Goal: Task Accomplishment & Management: Use online tool/utility

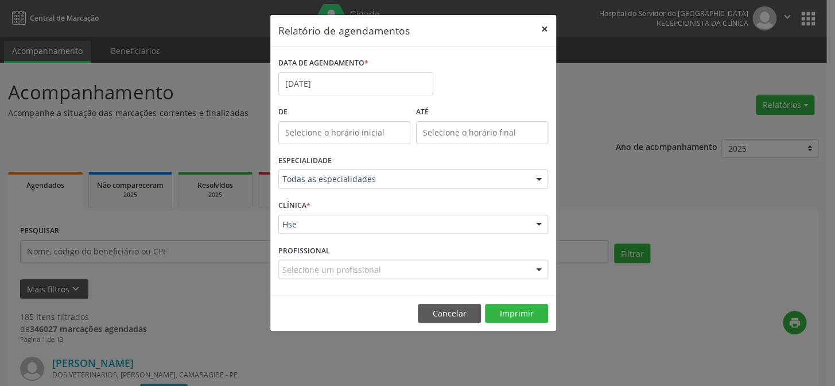
click at [545, 29] on button "×" at bounding box center [544, 29] width 23 height 28
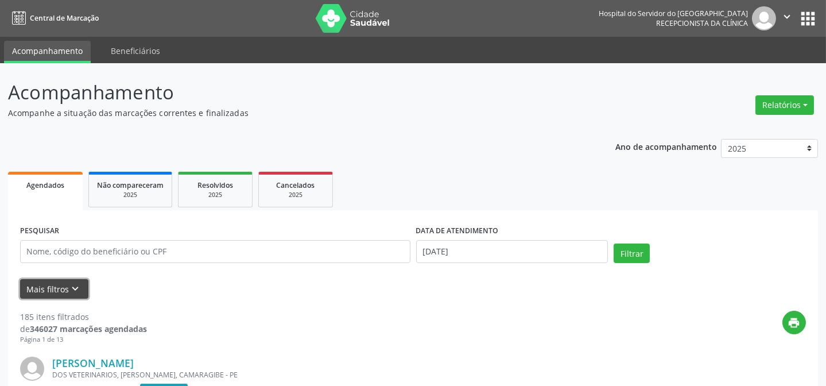
click at [82, 289] on button "Mais filtros keyboard_arrow_down" at bounding box center [54, 289] width 68 height 20
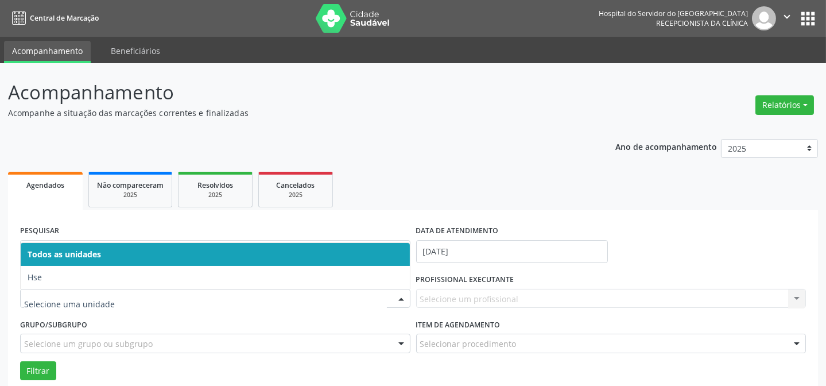
click at [105, 293] on div at bounding box center [215, 299] width 390 height 20
click at [110, 287] on span "Hse" at bounding box center [215, 277] width 389 height 23
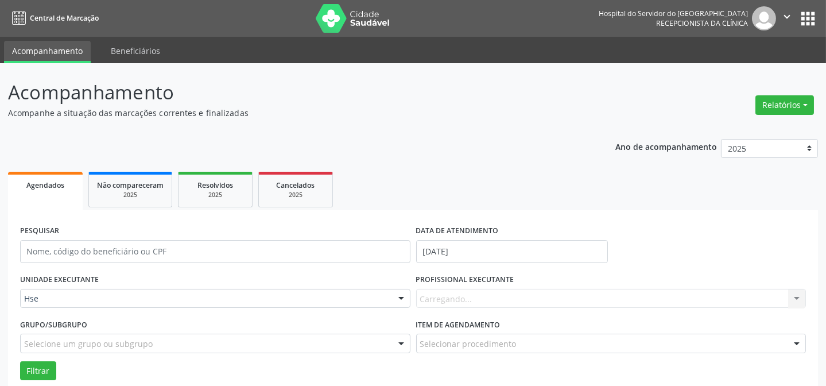
click at [440, 302] on div "Carregando... Nenhum resultado encontrado para: " " Não há nenhuma opção para s…" at bounding box center [611, 299] width 390 height 20
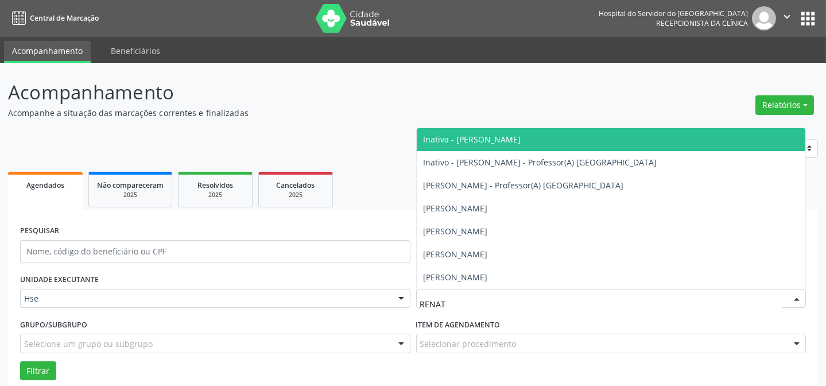
type input "[PERSON_NAME]"
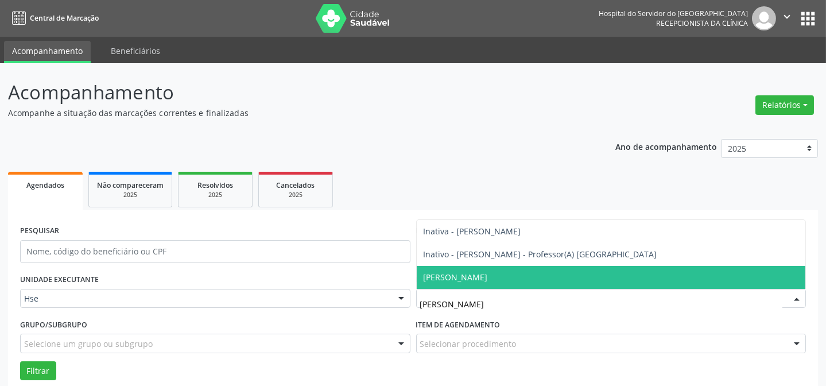
click at [488, 276] on span "[PERSON_NAME]" at bounding box center [455, 276] width 64 height 11
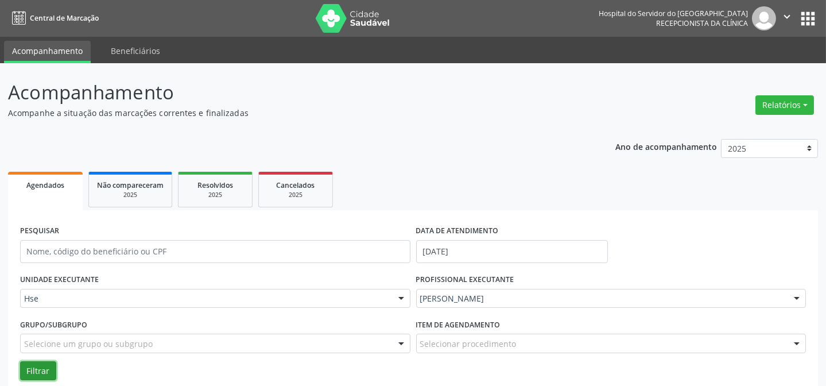
click at [27, 371] on button "Filtrar" at bounding box center [38, 371] width 36 height 20
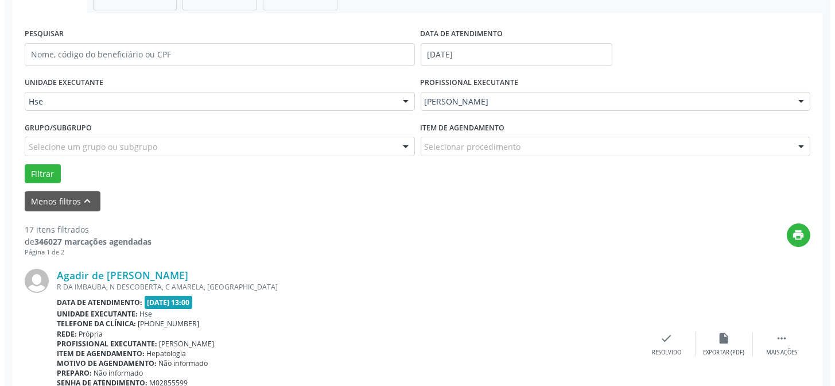
scroll to position [208, 0]
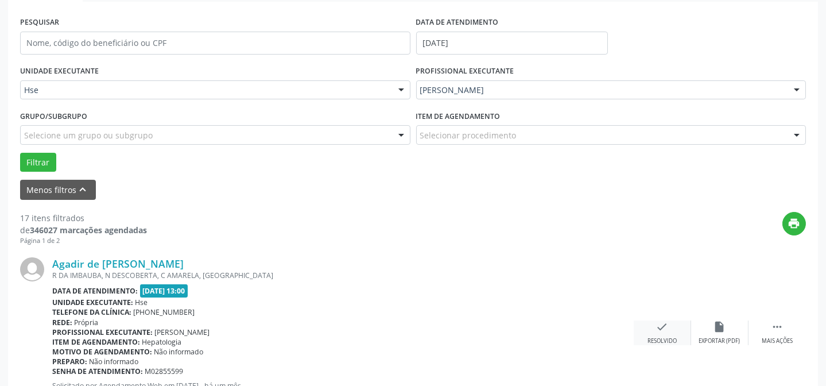
click at [669, 327] on div "check Resolvido" at bounding box center [661, 332] width 57 height 25
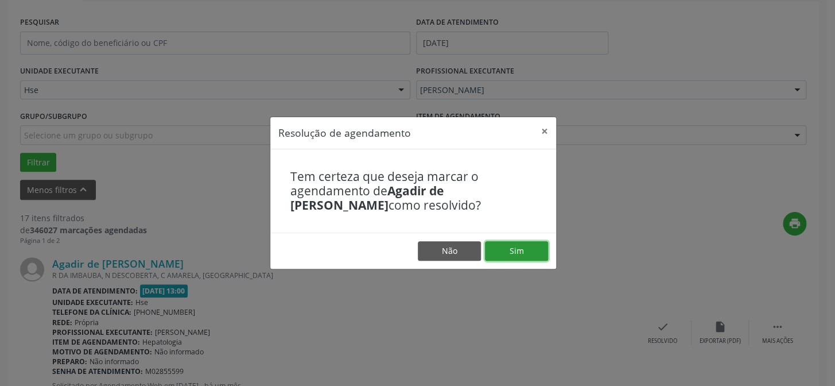
click at [512, 256] on button "Sim" at bounding box center [516, 251] width 63 height 20
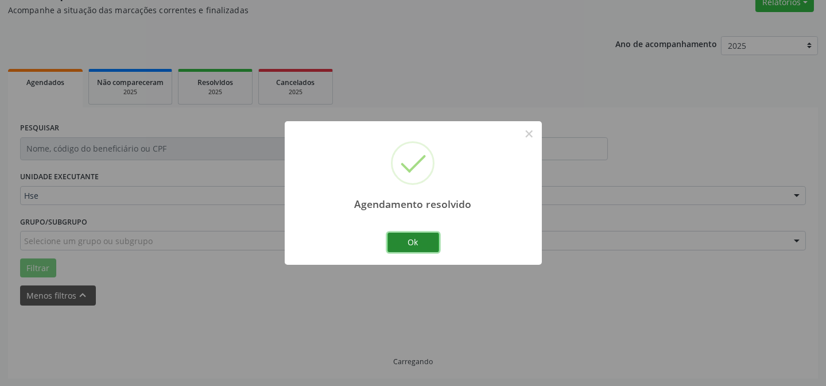
click at [414, 241] on button "Ok" at bounding box center [413, 242] width 52 height 20
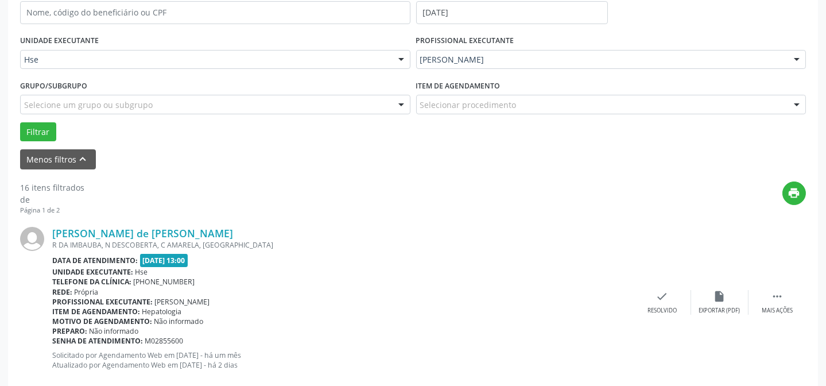
scroll to position [259, 0]
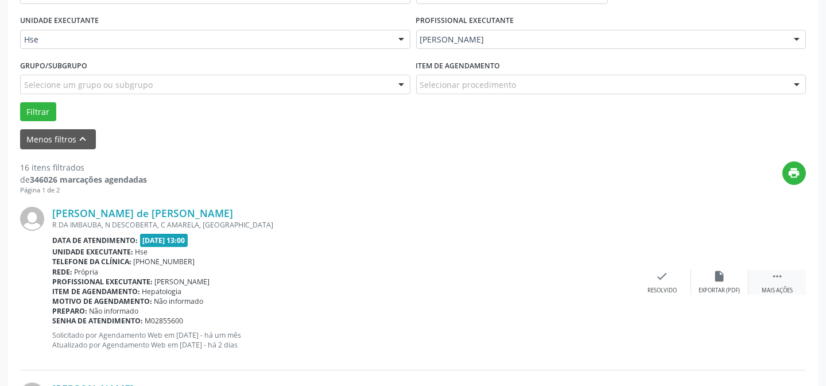
click at [772, 275] on icon "" at bounding box center [776, 276] width 13 height 13
click at [719, 271] on icon "alarm_off" at bounding box center [719, 276] width 13 height 13
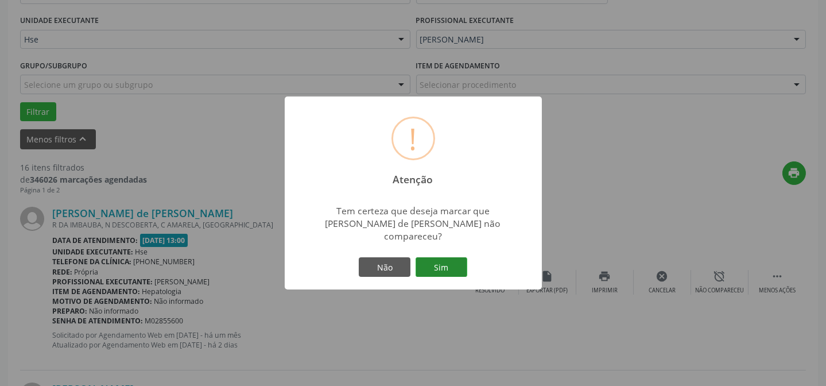
click at [450, 258] on button "Sim" at bounding box center [441, 267] width 52 height 20
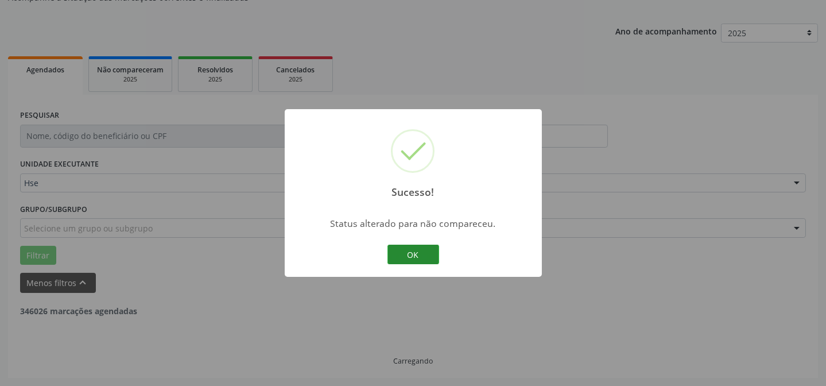
scroll to position [115, 0]
click at [403, 256] on button "OK" at bounding box center [413, 254] width 52 height 20
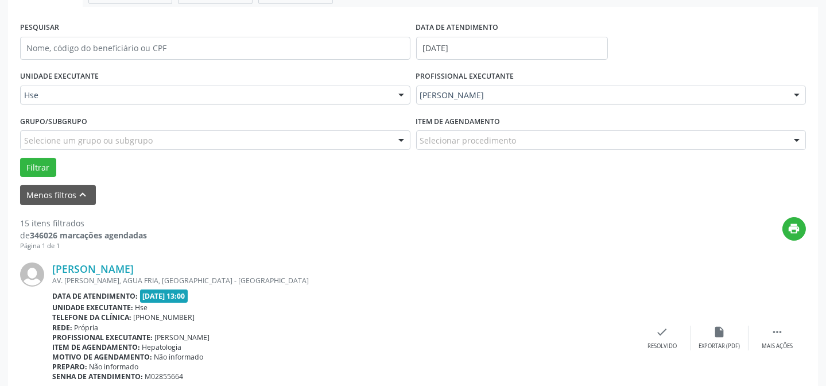
scroll to position [219, 0]
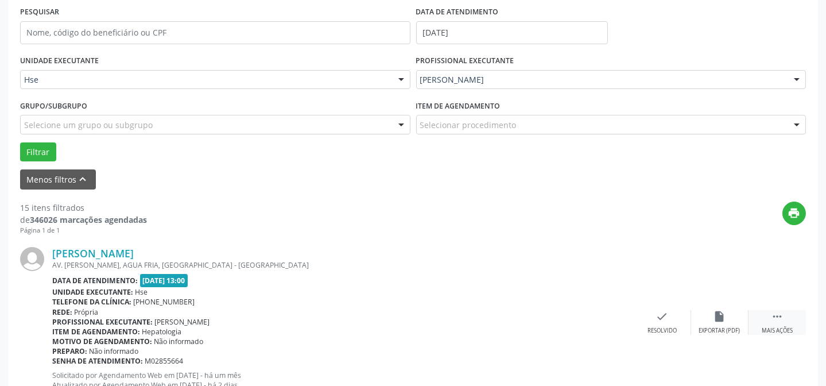
click at [787, 330] on div "Mais ações" at bounding box center [776, 330] width 31 height 8
click at [712, 307] on div "[PERSON_NAME] AV. [PERSON_NAME], AGUA FRIA, [GEOGRAPHIC_DATA] - [GEOGRAPHIC_DAT…" at bounding box center [412, 322] width 785 height 175
click at [737, 326] on div "Não compareceu" at bounding box center [719, 330] width 49 height 8
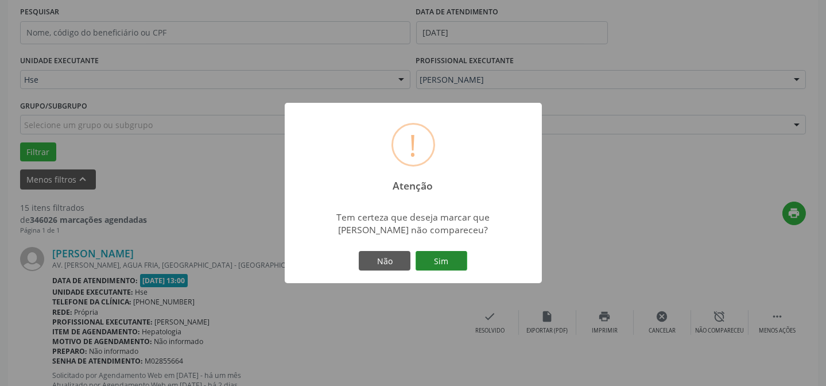
click at [445, 266] on button "Sim" at bounding box center [441, 261] width 52 height 20
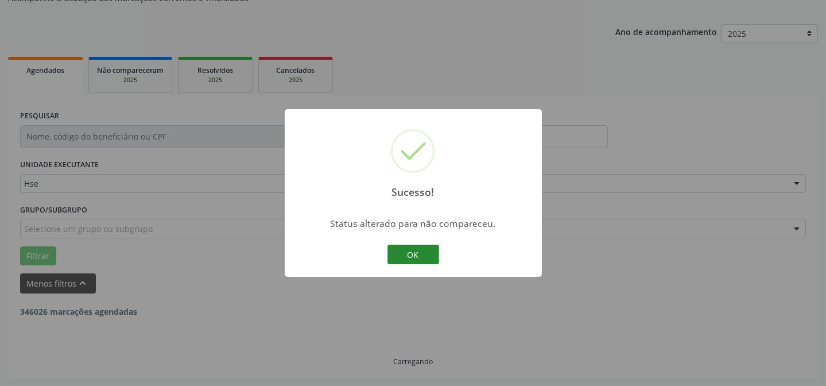
click at [430, 263] on button "OK" at bounding box center [413, 254] width 52 height 20
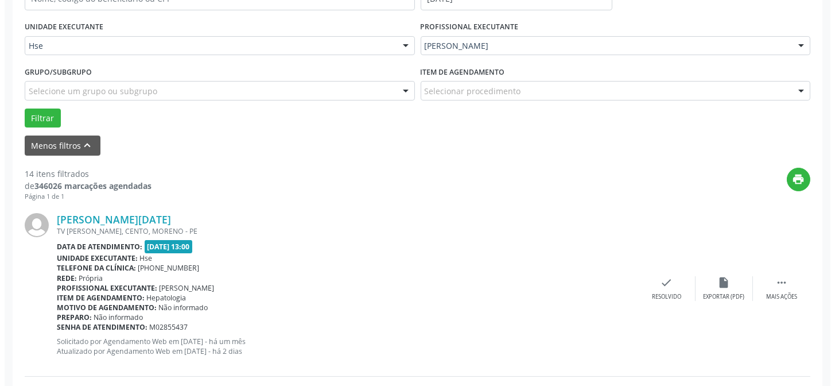
scroll to position [271, 0]
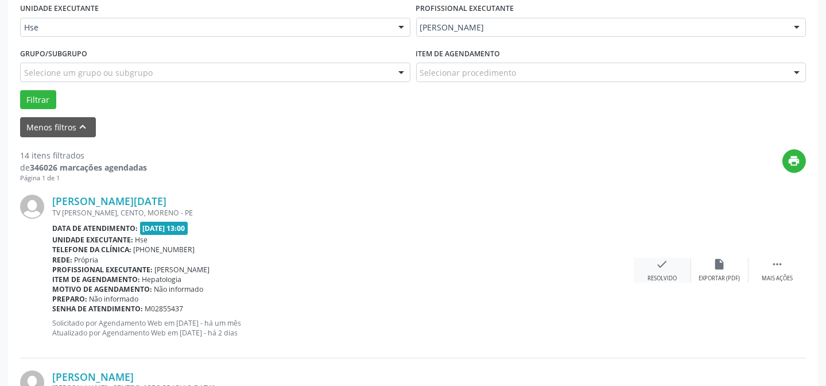
click at [664, 263] on icon "check" at bounding box center [662, 264] width 13 height 13
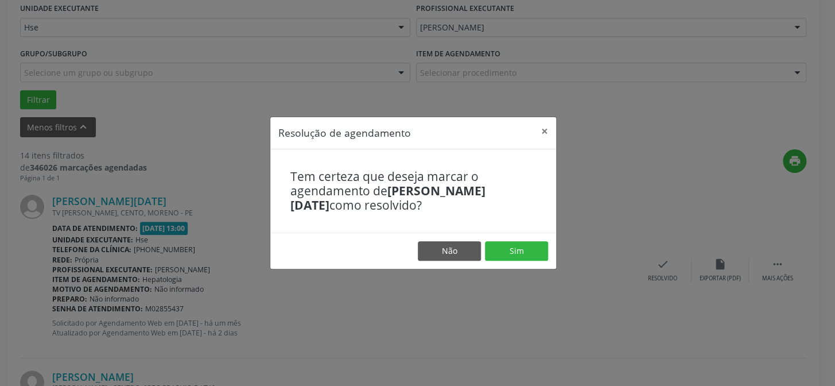
click at [521, 240] on footer "Não Sim" at bounding box center [413, 250] width 286 height 36
click at [522, 246] on button "Sim" at bounding box center [516, 251] width 63 height 20
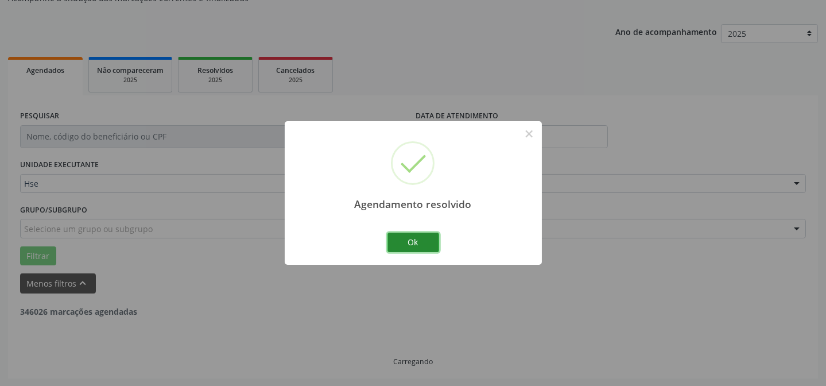
click at [431, 243] on button "Ok" at bounding box center [413, 242] width 52 height 20
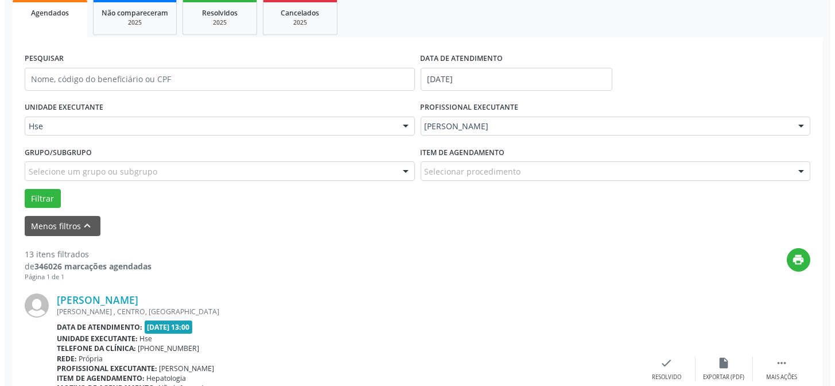
scroll to position [219, 0]
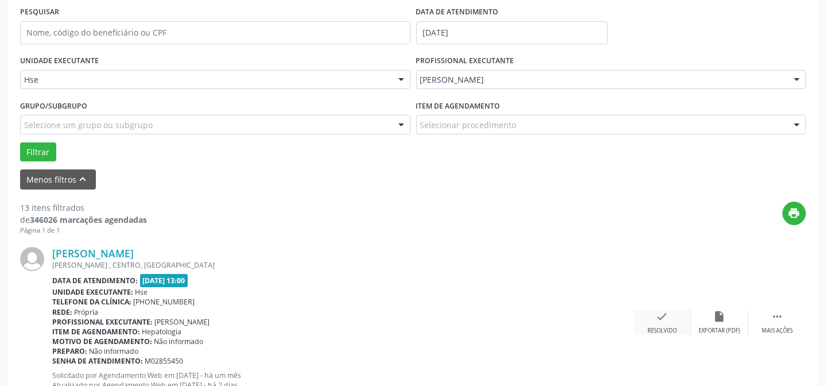
click at [674, 316] on div "check Resolvido" at bounding box center [661, 322] width 57 height 25
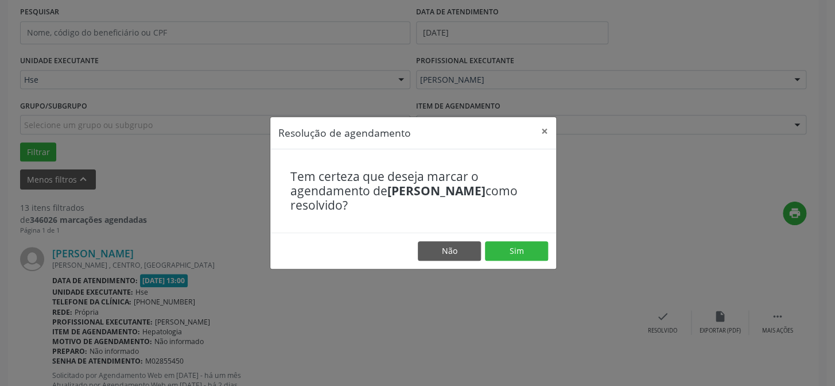
click at [507, 260] on footer "Não Sim" at bounding box center [413, 250] width 286 height 36
click at [511, 254] on button "Sim" at bounding box center [516, 251] width 63 height 20
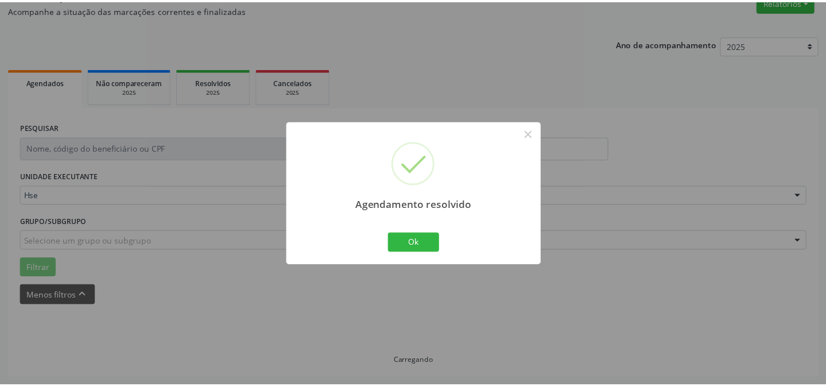
scroll to position [103, 0]
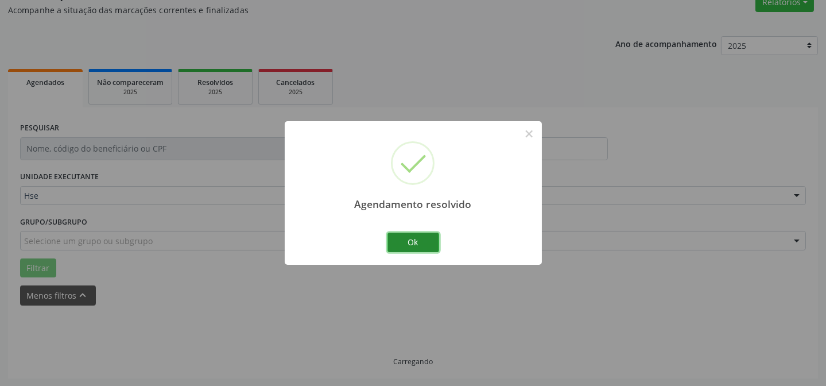
click at [411, 239] on button "Ok" at bounding box center [413, 242] width 52 height 20
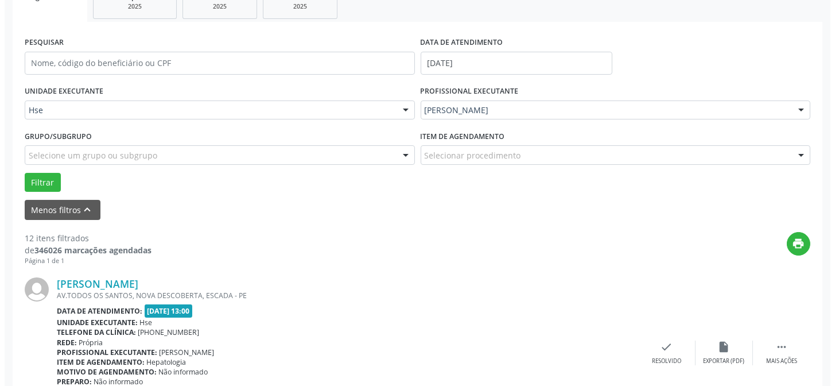
scroll to position [207, 0]
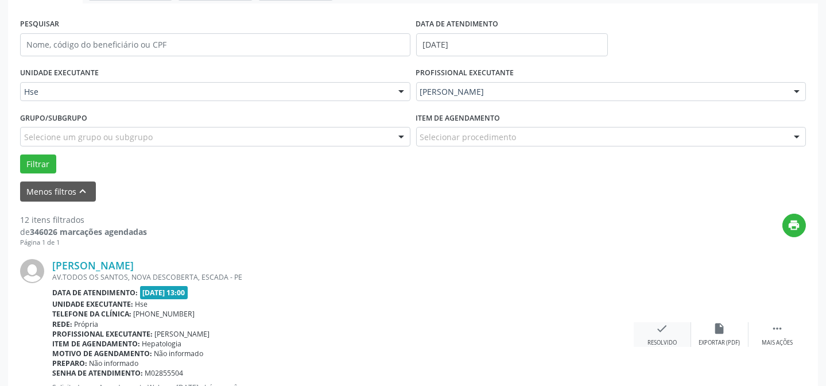
click at [656, 330] on icon "check" at bounding box center [662, 328] width 13 height 13
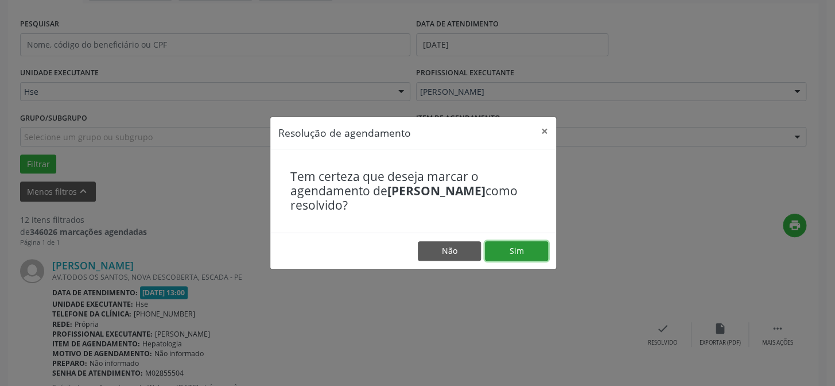
click at [524, 248] on button "Sim" at bounding box center [516, 251] width 63 height 20
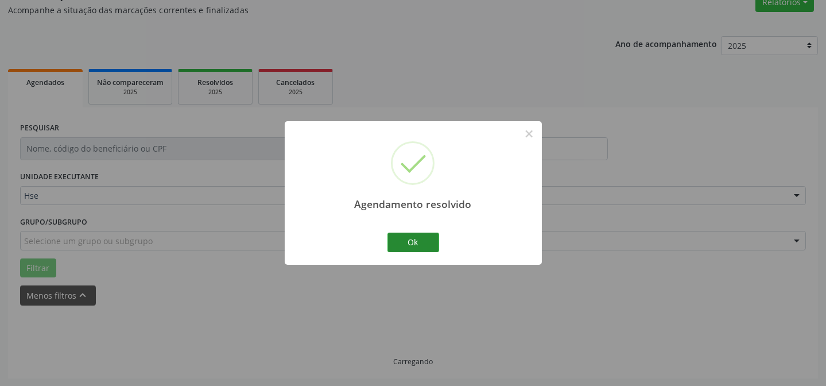
scroll to position [115, 0]
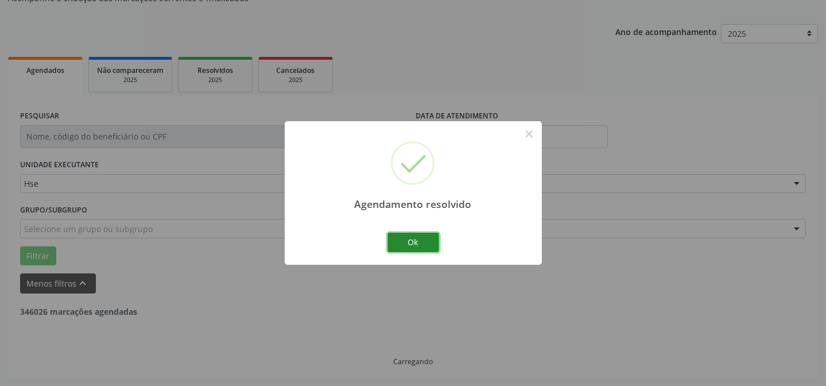
click at [422, 243] on button "Ok" at bounding box center [413, 242] width 52 height 20
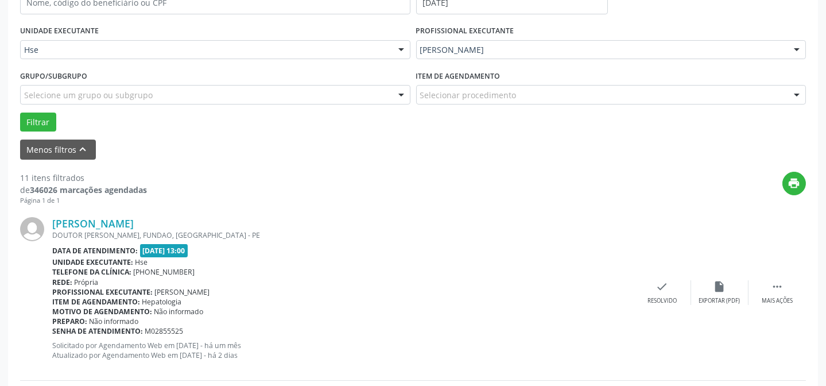
scroll to position [271, 0]
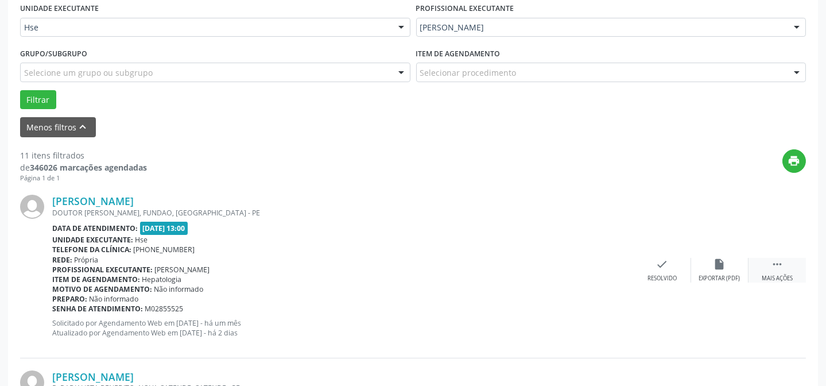
click at [775, 274] on div "Mais ações" at bounding box center [776, 278] width 31 height 8
click at [717, 262] on icon "alarm_off" at bounding box center [719, 264] width 13 height 13
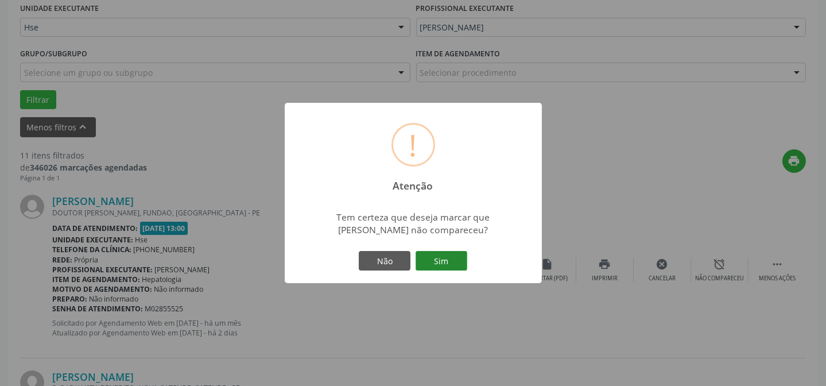
click at [447, 266] on button "Sim" at bounding box center [441, 261] width 52 height 20
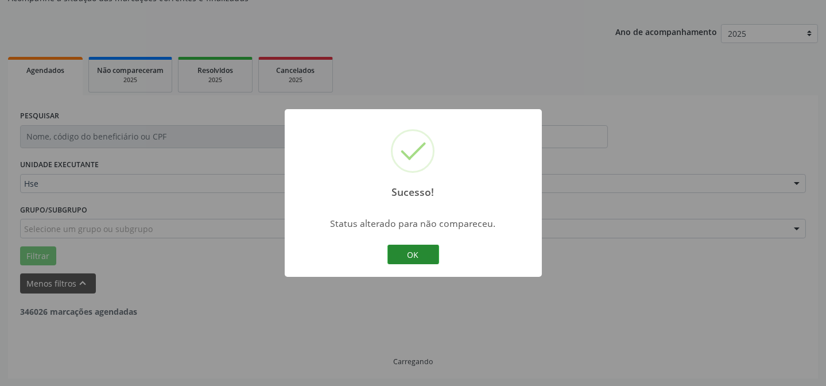
click at [417, 254] on button "OK" at bounding box center [413, 254] width 52 height 20
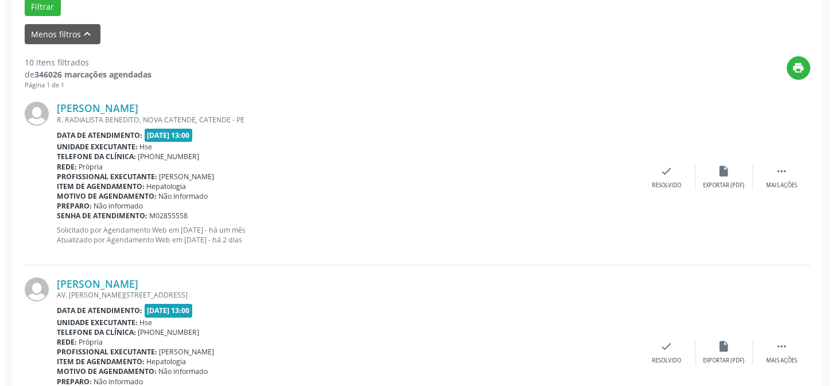
scroll to position [375, 0]
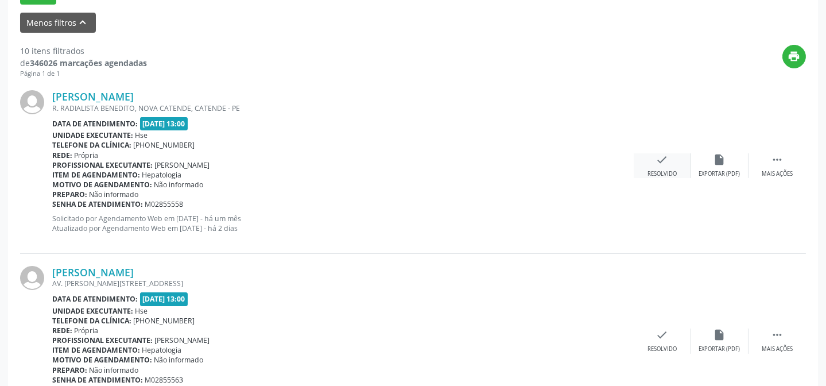
click at [671, 170] on div "Resolvido" at bounding box center [661, 174] width 29 height 8
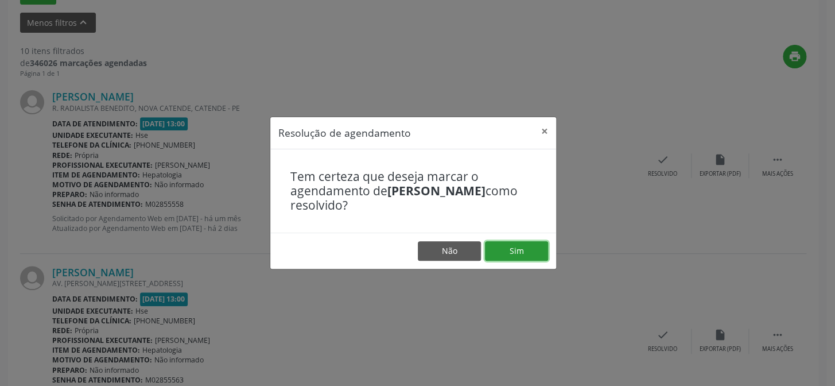
click at [500, 245] on button "Sim" at bounding box center [516, 251] width 63 height 20
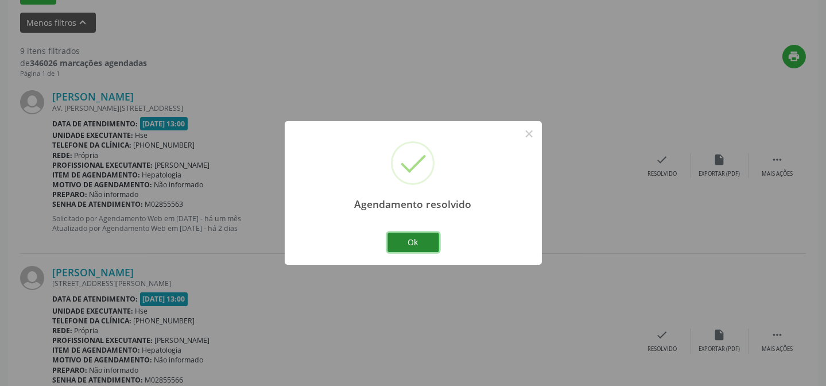
click at [414, 238] on button "Ok" at bounding box center [413, 242] width 52 height 20
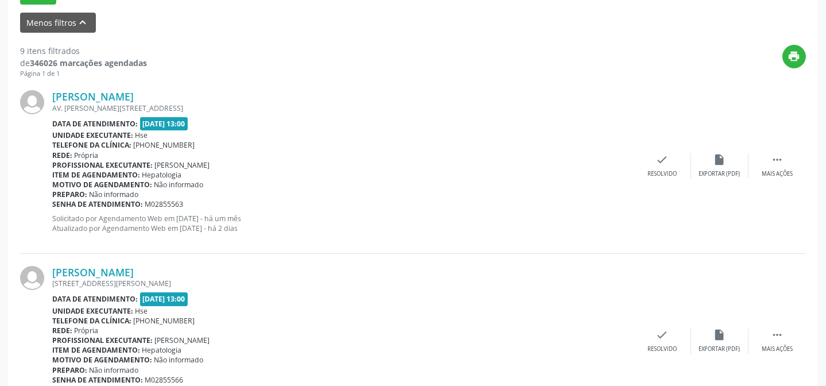
scroll to position [375, 0]
click at [787, 154] on div " Mais ações" at bounding box center [776, 166] width 57 height 25
click at [714, 160] on icon "alarm_off" at bounding box center [719, 160] width 13 height 13
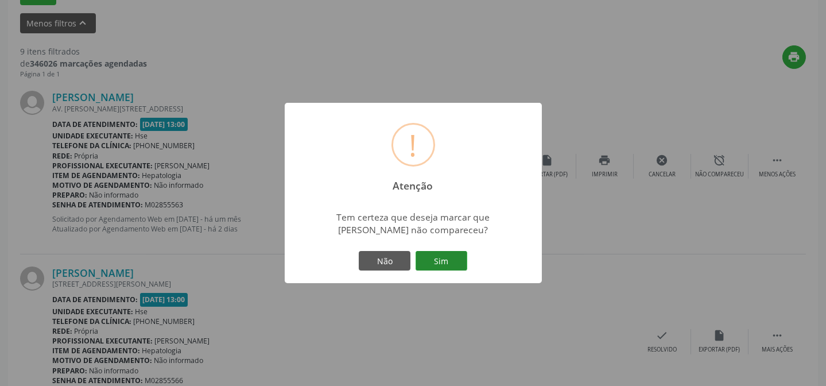
click at [446, 263] on button "Sim" at bounding box center [441, 261] width 52 height 20
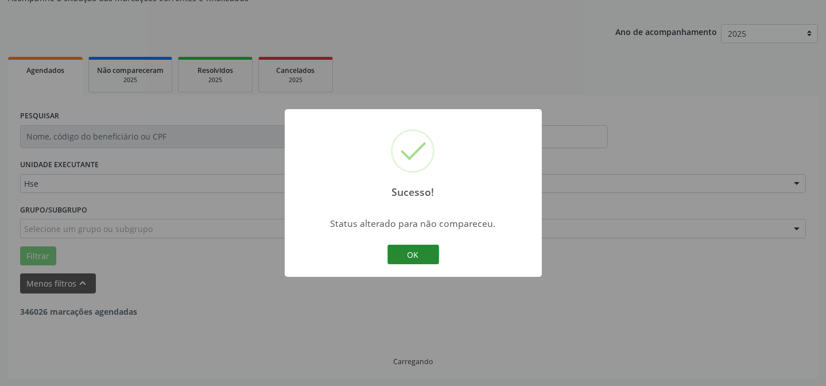
click at [413, 251] on button "OK" at bounding box center [413, 254] width 52 height 20
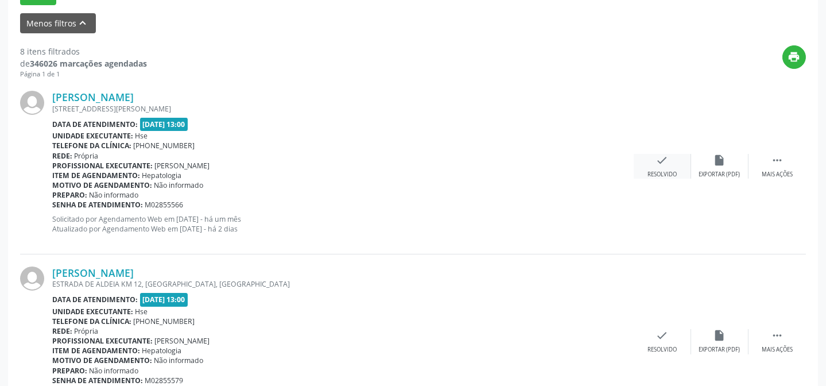
click at [669, 167] on div "check Resolvido" at bounding box center [661, 166] width 57 height 25
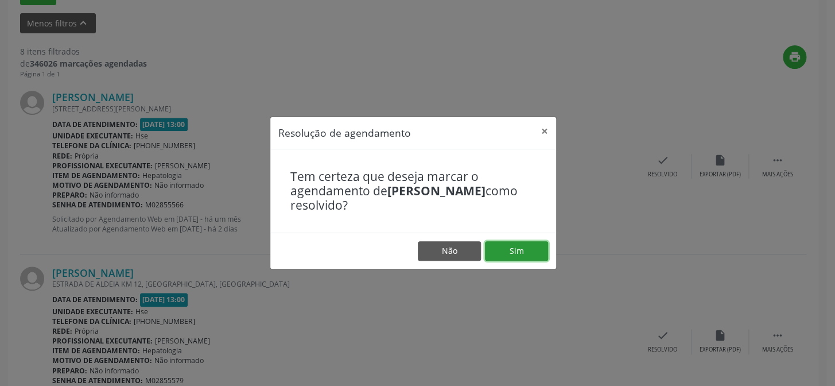
click at [511, 245] on button "Sim" at bounding box center [516, 251] width 63 height 20
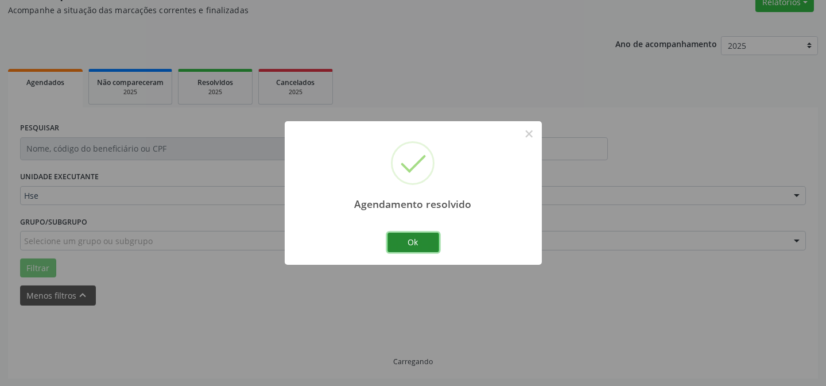
click at [412, 238] on button "Ok" at bounding box center [413, 242] width 52 height 20
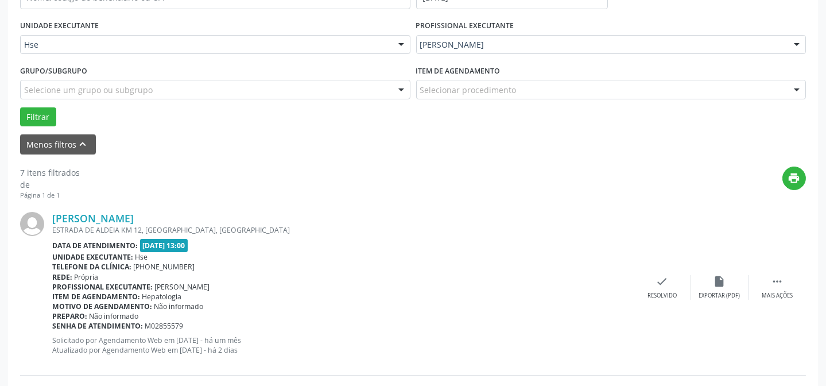
scroll to position [259, 0]
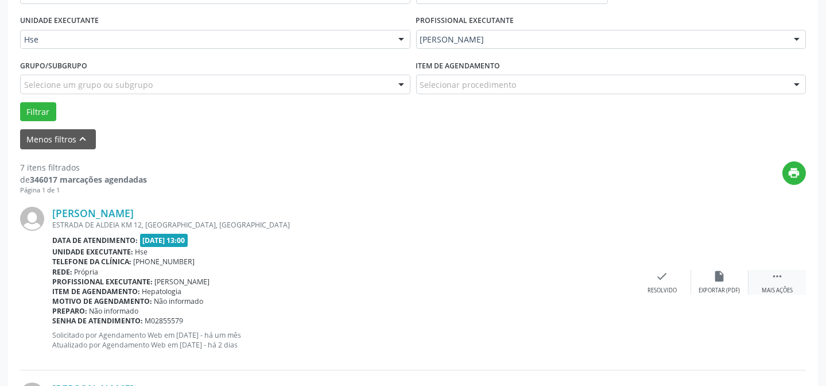
click at [763, 276] on div " Mais ações" at bounding box center [776, 282] width 57 height 25
drag, startPoint x: 663, startPoint y: 260, endPoint x: 687, endPoint y: 267, distance: 24.7
click at [663, 262] on div "[PERSON_NAME] ESTRADA DE ALDEIA KM 12, [GEOGRAPHIC_DATA], [GEOGRAPHIC_DATA] Dat…" at bounding box center [412, 281] width 785 height 175
click at [702, 270] on div "alarm_off Não compareceu" at bounding box center [719, 282] width 57 height 25
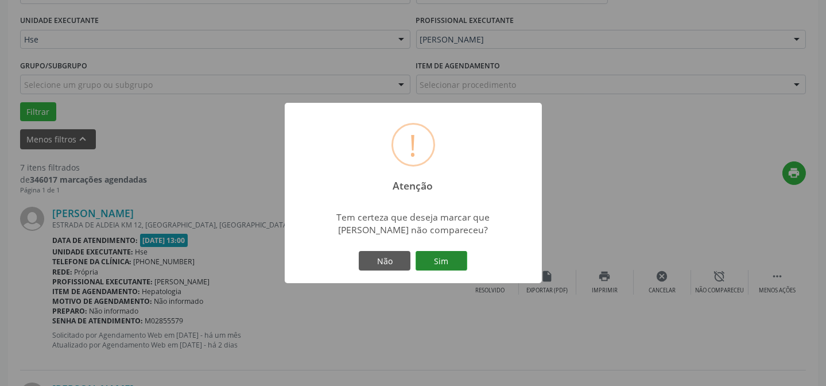
click at [453, 255] on button "Sim" at bounding box center [441, 261] width 52 height 20
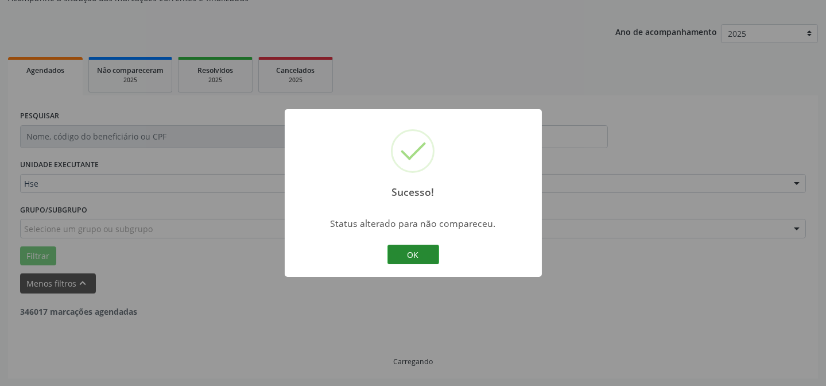
click at [419, 251] on button "OK" at bounding box center [413, 254] width 52 height 20
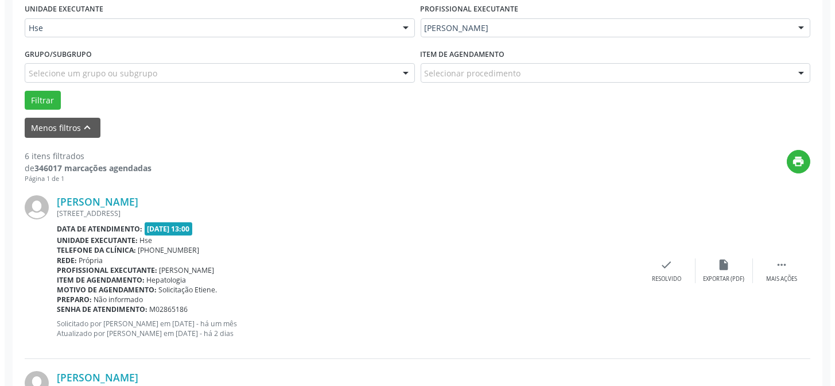
scroll to position [271, 0]
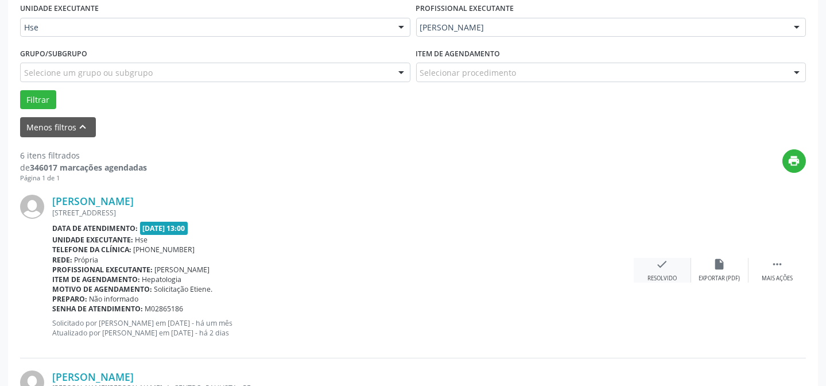
click at [675, 258] on div "check Resolvido" at bounding box center [661, 270] width 57 height 25
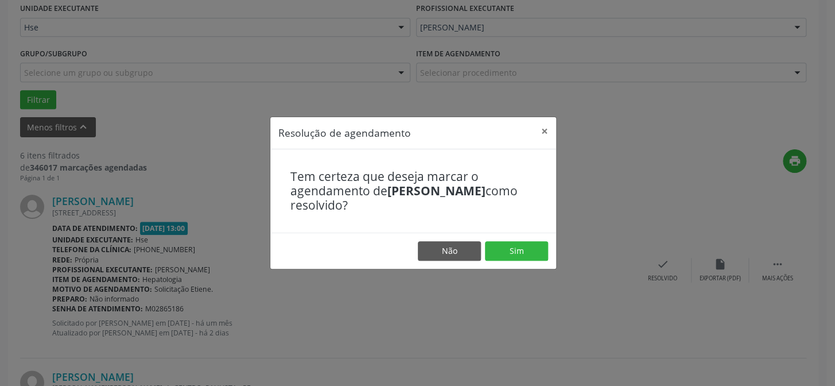
drag, startPoint x: 478, startPoint y: 232, endPoint x: 485, endPoint y: 238, distance: 8.5
click at [478, 233] on div "Resolução de agendamento × Tem certeza que deseja marcar o agendamento de [PERS…" at bounding box center [413, 192] width 287 height 152
click at [505, 241] on button "Sim" at bounding box center [516, 251] width 63 height 20
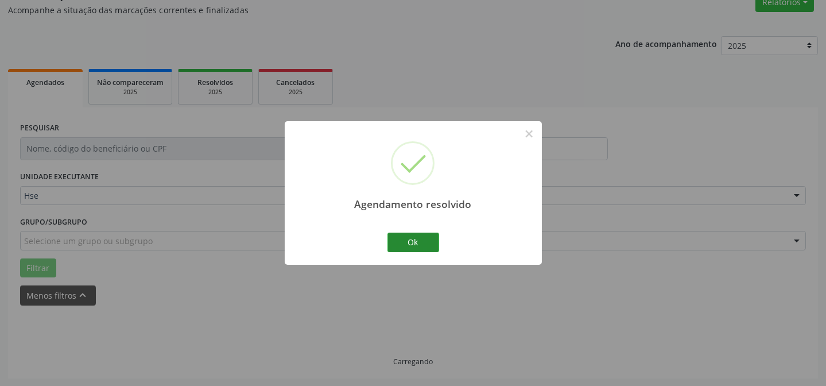
scroll to position [115, 0]
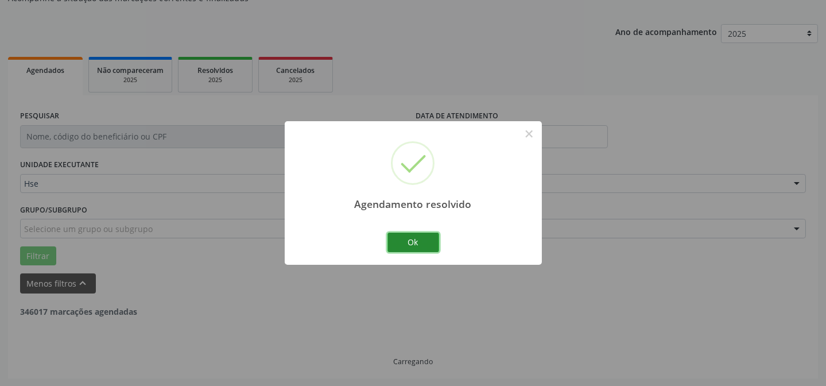
click at [417, 240] on button "Ok" at bounding box center [413, 242] width 52 height 20
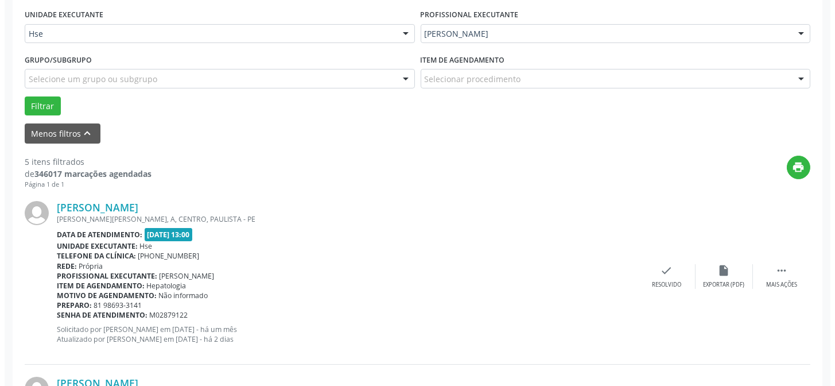
scroll to position [271, 0]
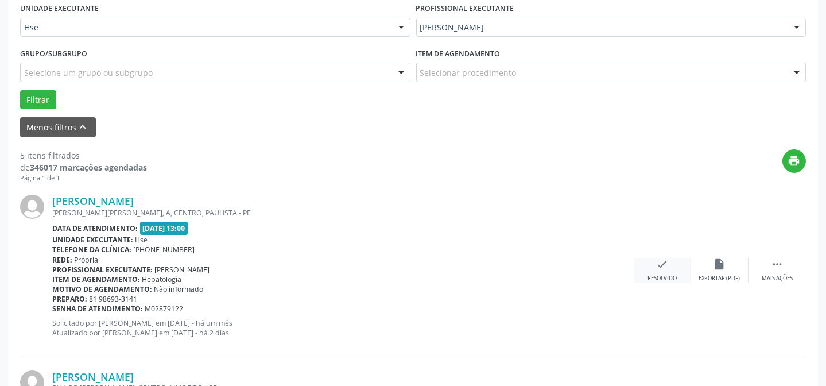
click at [666, 271] on div "check Resolvido" at bounding box center [661, 270] width 57 height 25
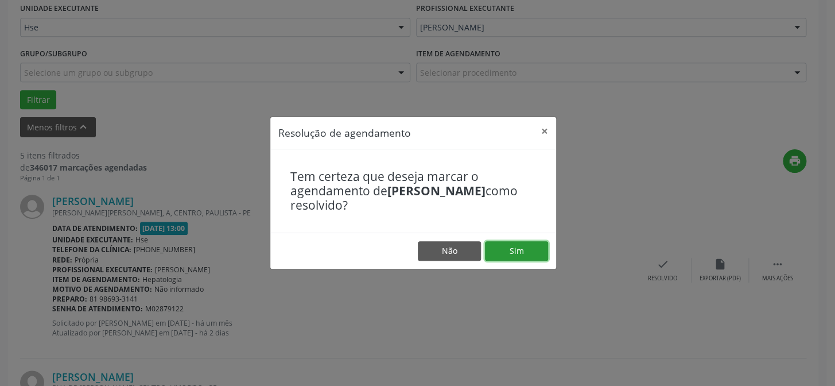
click at [504, 250] on button "Sim" at bounding box center [516, 251] width 63 height 20
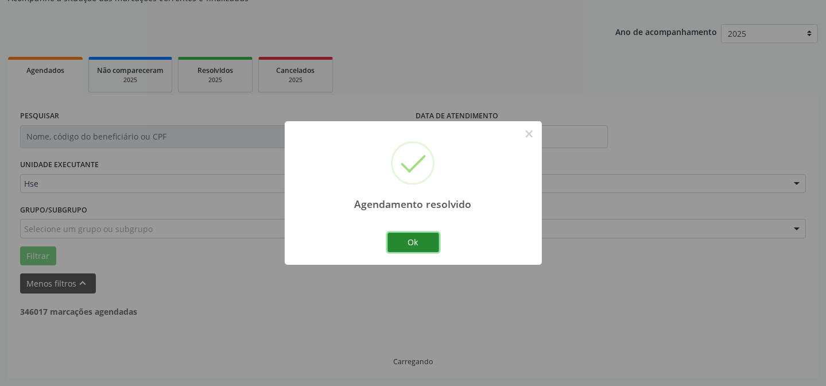
click at [419, 242] on button "Ok" at bounding box center [413, 242] width 52 height 20
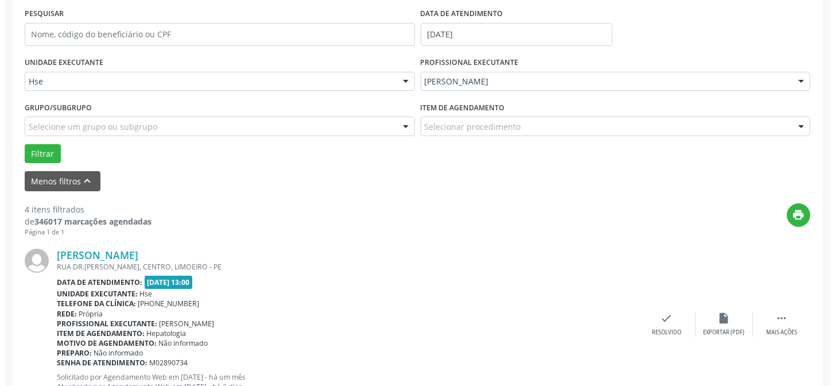
scroll to position [219, 0]
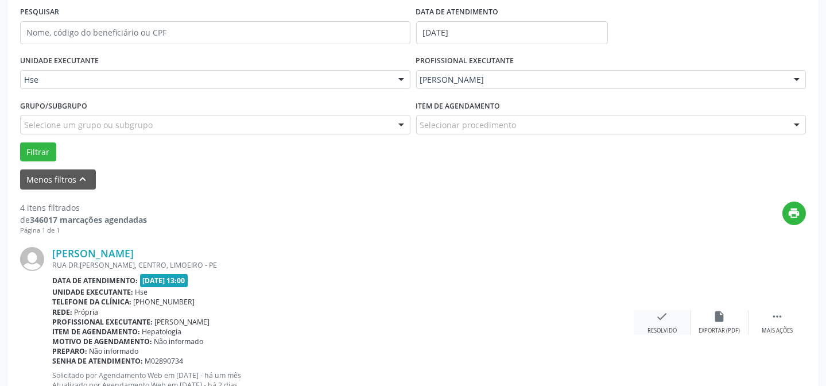
click at [669, 322] on div "check Resolvido" at bounding box center [661, 322] width 57 height 25
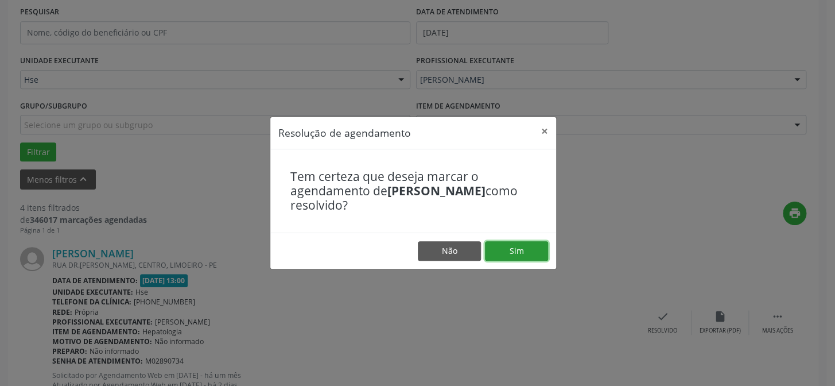
click at [493, 244] on button "Sim" at bounding box center [516, 251] width 63 height 20
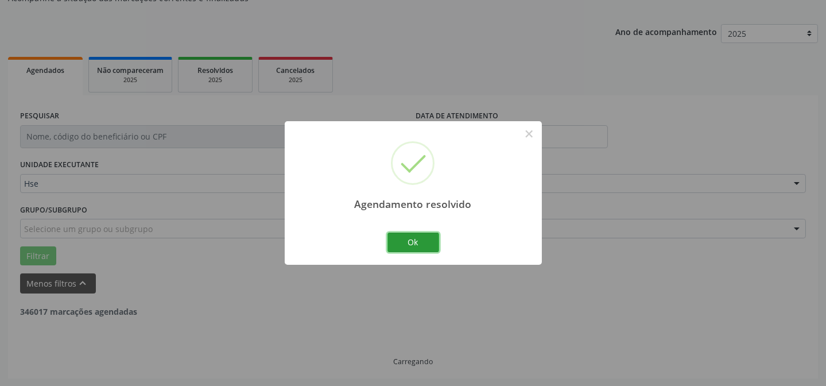
click at [395, 242] on button "Ok" at bounding box center [413, 242] width 52 height 20
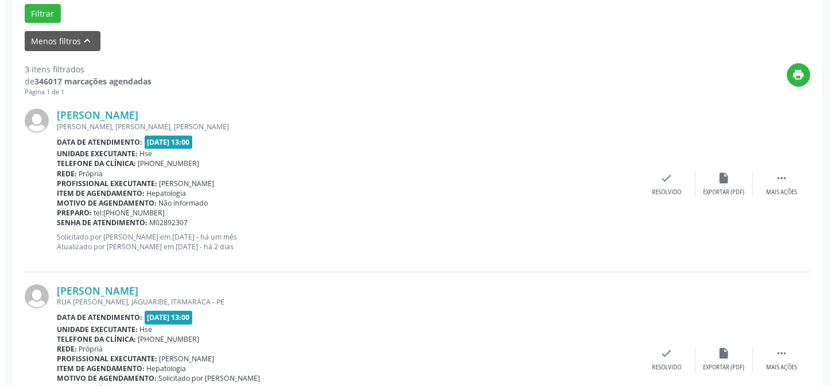
scroll to position [375, 0]
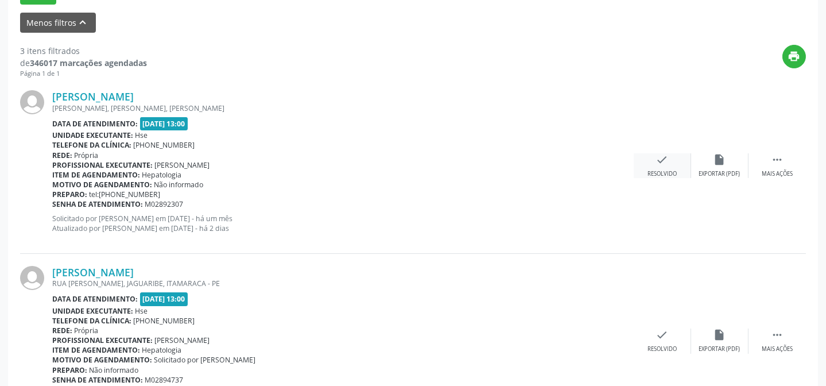
click at [662, 165] on div "check Resolvido" at bounding box center [661, 165] width 57 height 25
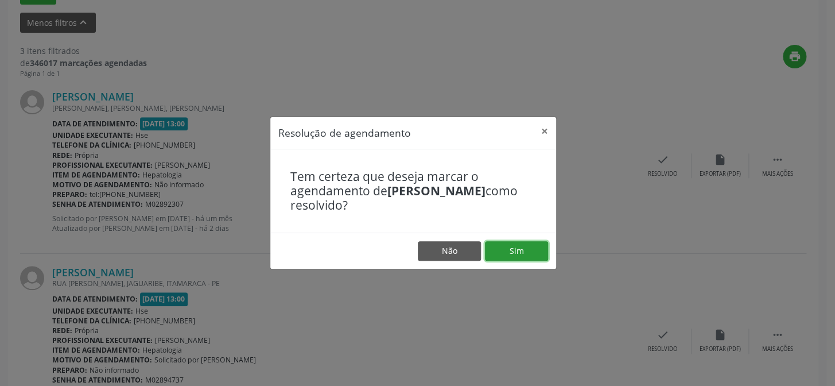
click at [516, 256] on button "Sim" at bounding box center [516, 251] width 63 height 20
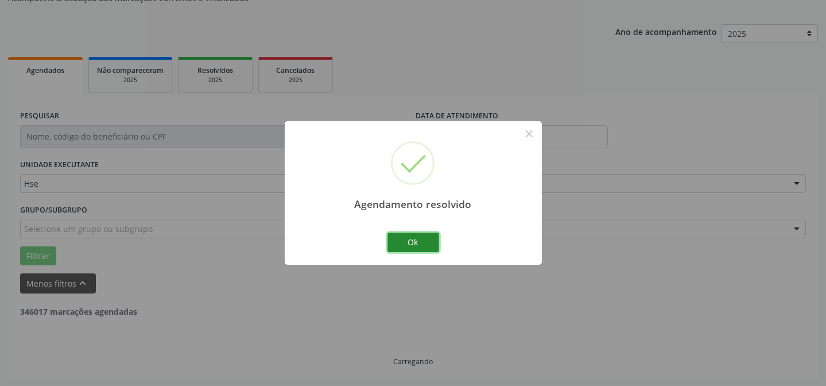
click at [426, 240] on button "Ok" at bounding box center [413, 242] width 52 height 20
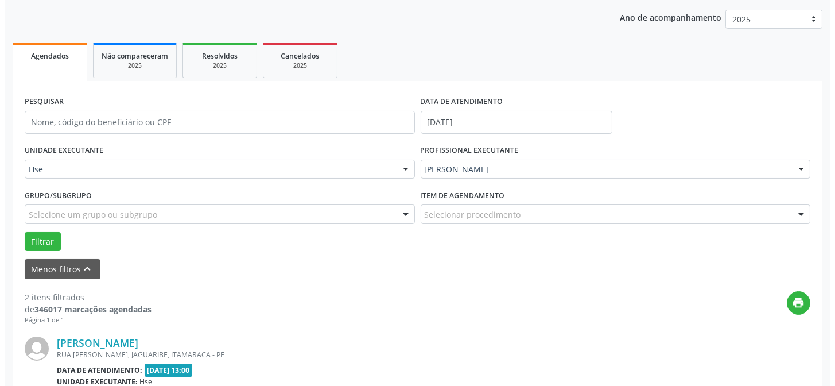
scroll to position [219, 0]
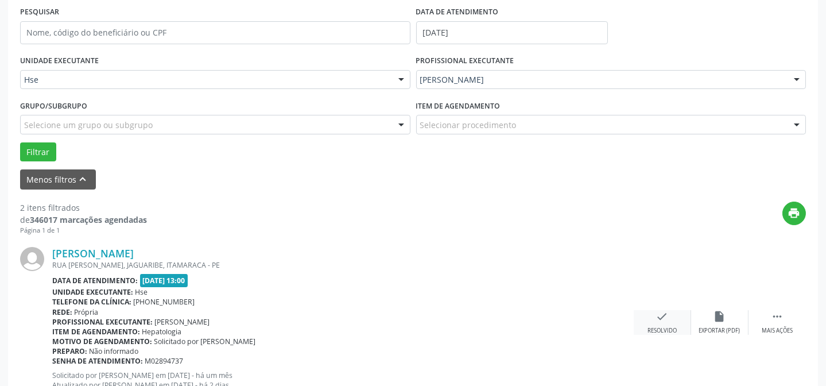
click at [659, 324] on div "check Resolvido" at bounding box center [661, 322] width 57 height 25
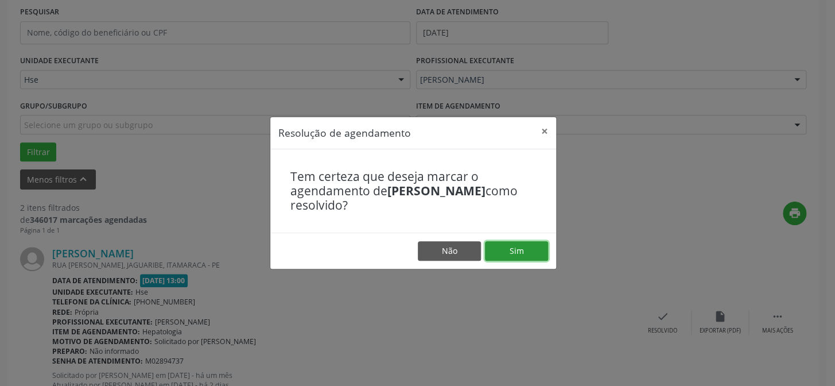
click at [512, 250] on button "Sim" at bounding box center [516, 251] width 63 height 20
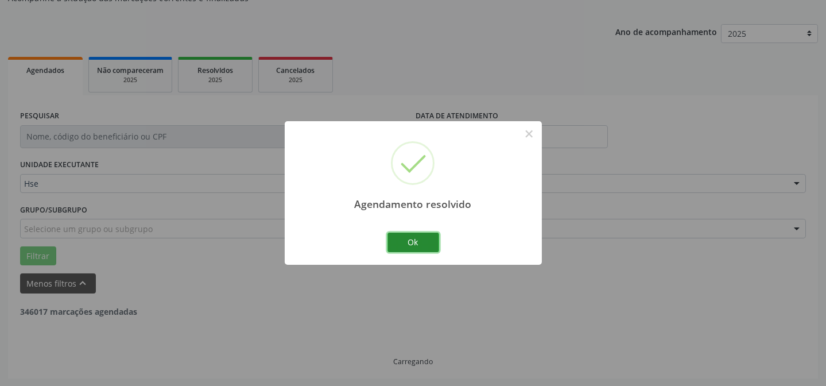
click at [426, 242] on button "Ok" at bounding box center [413, 242] width 52 height 20
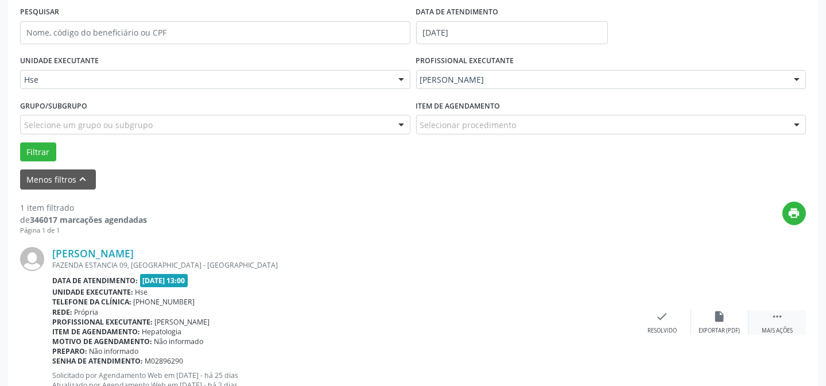
click at [772, 318] on icon "" at bounding box center [776, 316] width 13 height 13
click at [723, 315] on icon "alarm_off" at bounding box center [719, 316] width 13 height 13
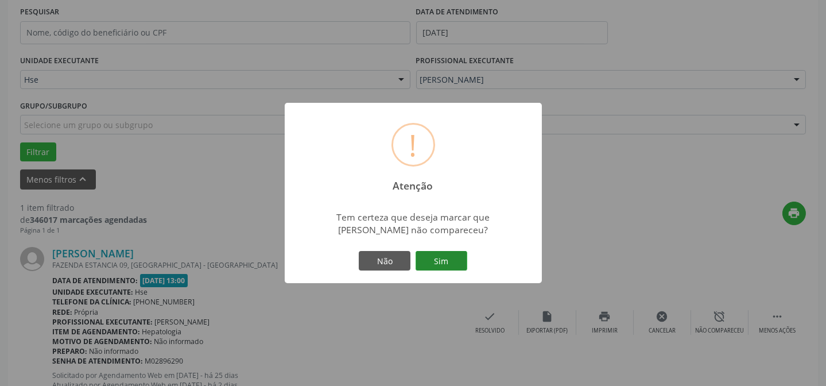
click at [451, 262] on button "Sim" at bounding box center [441, 261] width 52 height 20
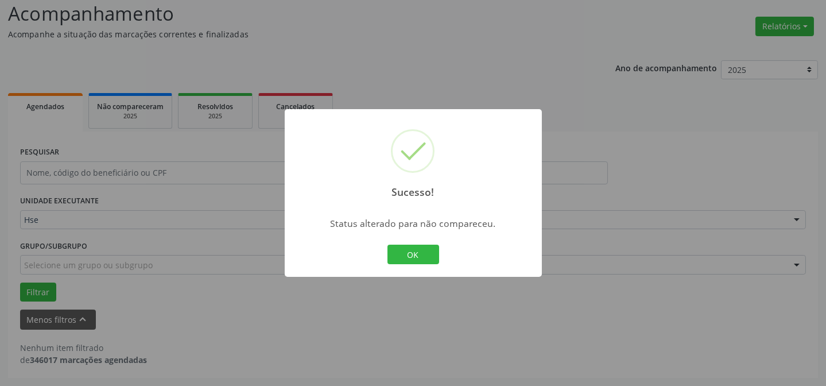
scroll to position [77, 0]
click at [418, 252] on button "OK" at bounding box center [413, 254] width 52 height 20
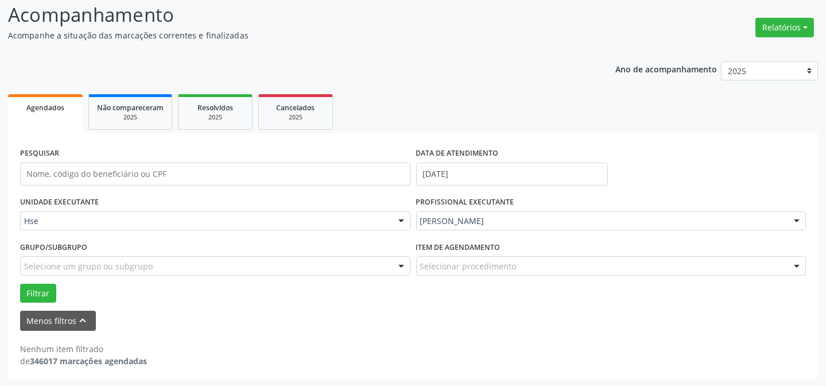
click at [255, 59] on div "Ano de acompanhamento 2025 2024 2023 2022 2021 Agendados Não compareceram 2025 …" at bounding box center [412, 215] width 809 height 325
